Goal: Task Accomplishment & Management: Complete application form

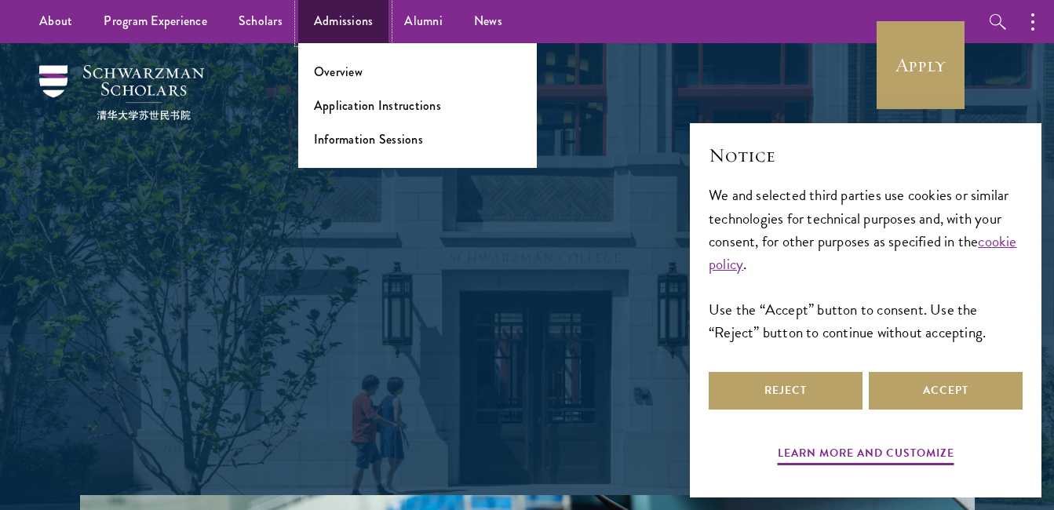
click at [320, 31] on link "Admissions" at bounding box center [343, 21] width 91 height 43
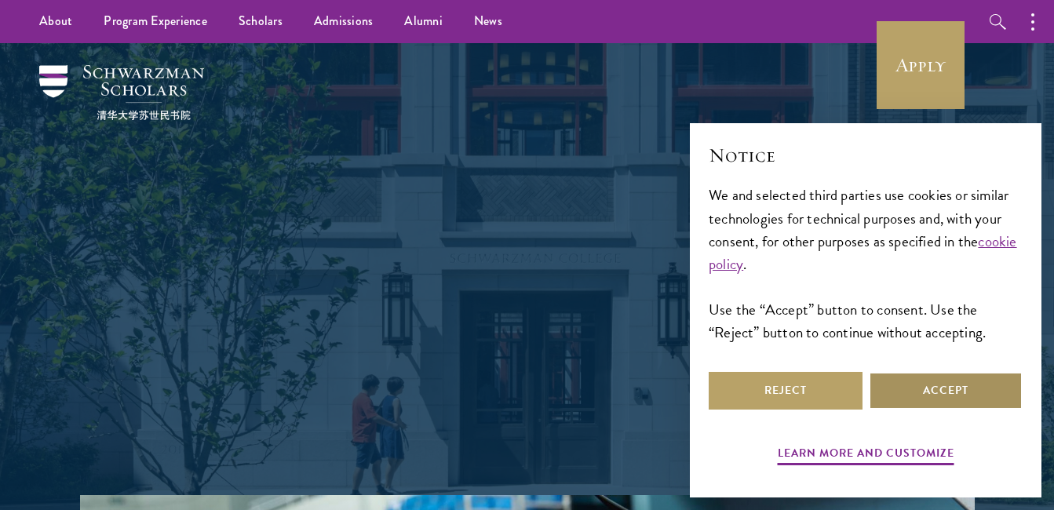
click at [922, 393] on button "Accept" at bounding box center [946, 391] width 154 height 38
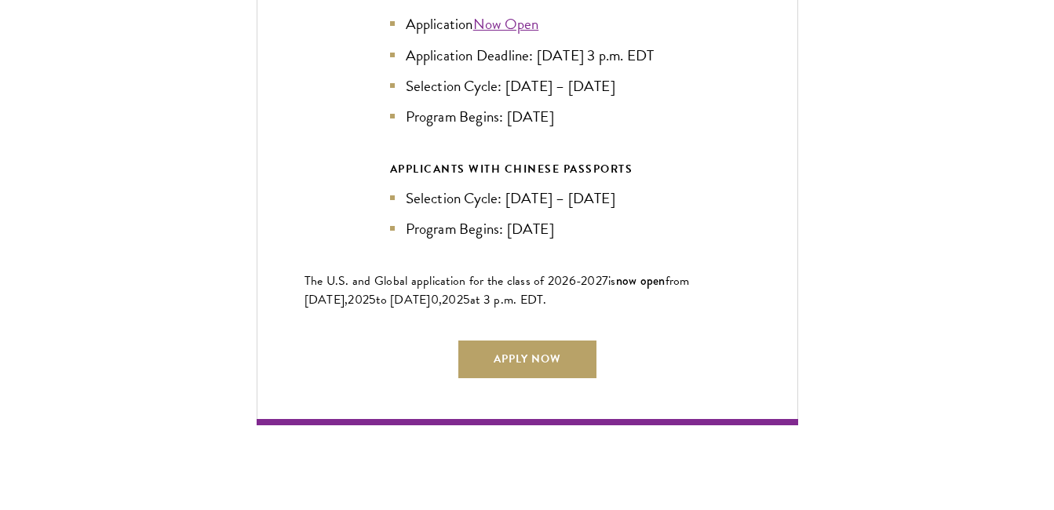
scroll to position [3611, 0]
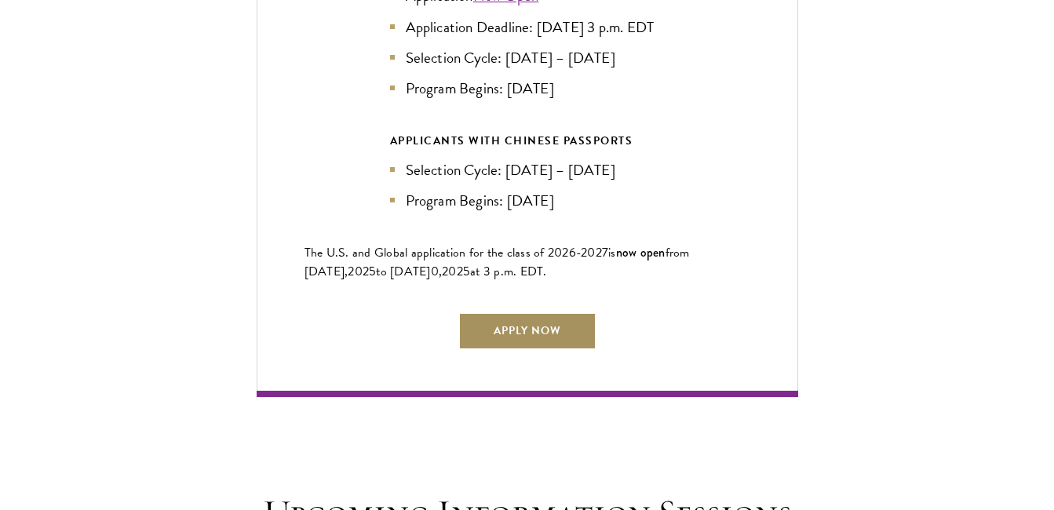
drag, startPoint x: 538, startPoint y: 314, endPoint x: 612, endPoint y: 265, distance: 89.1
click at [538, 314] on link "Apply Now" at bounding box center [527, 331] width 138 height 38
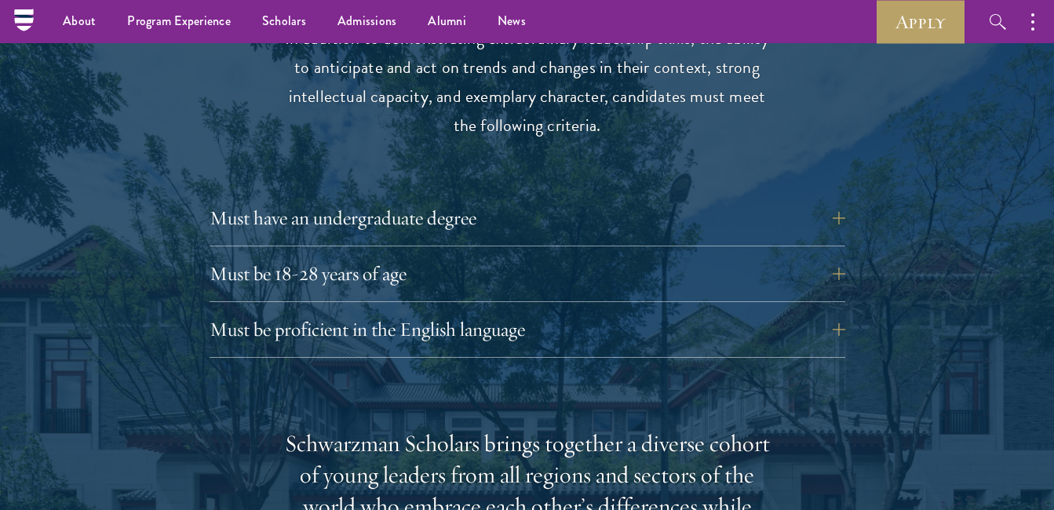
scroll to position [1963, 0]
